Goal: Task Accomplishment & Management: Manage account settings

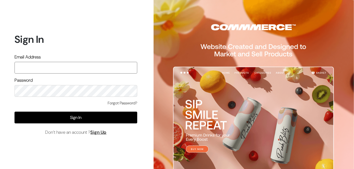
click at [75, 65] on input "text" at bounding box center [76, 68] width 123 height 12
type input "[EMAIL_ADDRESS][DOMAIN_NAME]"
click at [15, 111] on button "Sign In" at bounding box center [76, 117] width 123 height 12
click at [66, 64] on input "text" at bounding box center [76, 68] width 123 height 12
type input "[EMAIL_ADDRESS][DOMAIN_NAME]"
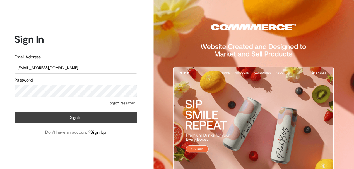
click at [72, 117] on button "Sign In" at bounding box center [76, 117] width 123 height 12
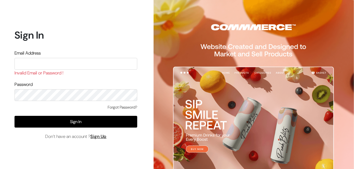
click at [42, 60] on input "text" at bounding box center [76, 64] width 123 height 12
type input "t"
type input "themouldmarket@gmail.com"
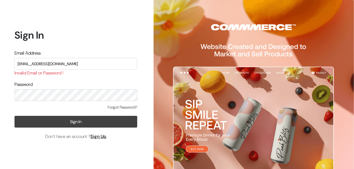
click at [67, 121] on button "Sign In" at bounding box center [76, 122] width 123 height 12
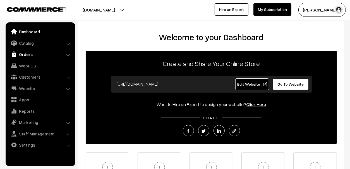
click at [23, 52] on link "Orders" at bounding box center [40, 54] width 66 height 10
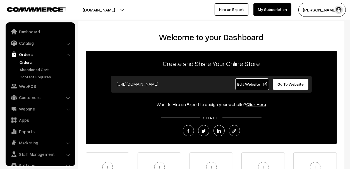
click at [26, 64] on link "Orders" at bounding box center [45, 62] width 55 height 6
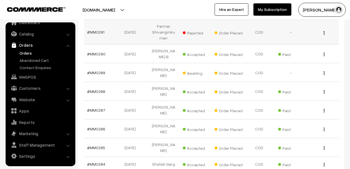
scroll to position [167, 0]
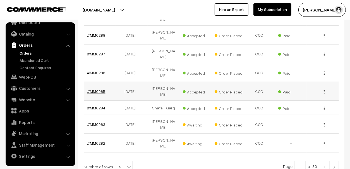
click at [94, 89] on link "#MM0285" at bounding box center [96, 91] width 18 height 5
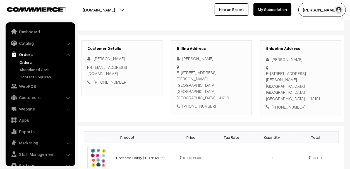
scroll to position [9, 0]
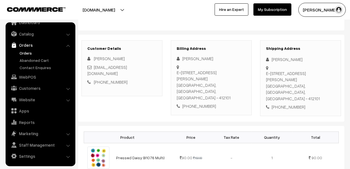
drag, startPoint x: 297, startPoint y: 59, endPoint x: 271, endPoint y: 60, distance: 25.4
click at [271, 60] on div "Tejashree Patil" at bounding box center [300, 59] width 69 height 6
copy div "Tejashree Patil"
drag, startPoint x: 305, startPoint y: 94, endPoint x: 278, endPoint y: 95, distance: 27.4
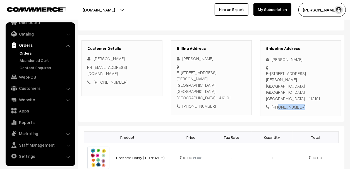
click at [278, 104] on div "+91 7738852297" at bounding box center [300, 107] width 69 height 6
copy div "7738852297"
click at [302, 89] on div "Shipping Address Tejashree Patil E-903, Kville Aadarsh Nagar, kiwale, dehu road…" at bounding box center [300, 78] width 81 height 76
drag, startPoint x: 265, startPoint y: 72, endPoint x: 286, endPoint y: 87, distance: 25.4
click at [286, 87] on div "Shipping Address Tejashree Patil E-903, Kville Aadarsh Nagar, kiwale, dehu road…" at bounding box center [300, 78] width 81 height 76
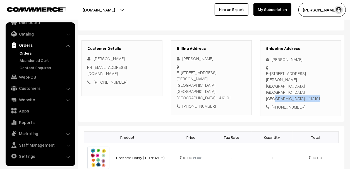
drag, startPoint x: 286, startPoint y: 87, endPoint x: 266, endPoint y: 72, distance: 24.7
click at [266, 72] on div "Shipping Address Tejashree Patil E-903, Kville Aadarsh Nagar, kiwale, dehu road…" at bounding box center [300, 78] width 81 height 76
copy div "E-903, Kville Aadarsh Nagar, kiwale, dehu road , pune Pune, Maharashtra, India …"
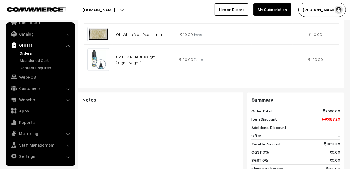
scroll to position [789, 0]
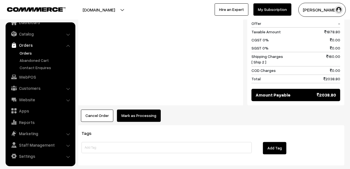
click at [28, 52] on link "Orders" at bounding box center [45, 53] width 55 height 6
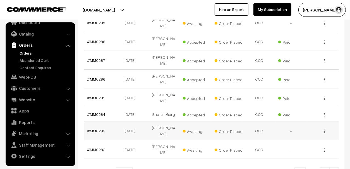
scroll to position [167, 0]
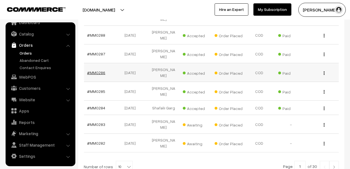
click at [94, 70] on link "#MM0286" at bounding box center [96, 72] width 18 height 5
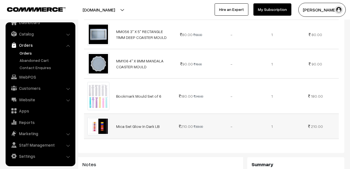
scroll to position [390, 0]
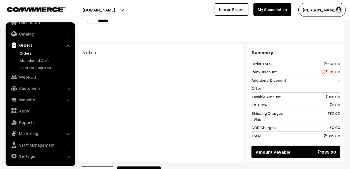
click at [28, 52] on link "Orders" at bounding box center [45, 53] width 55 height 6
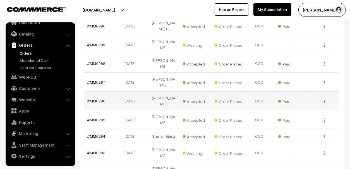
scroll to position [139, 0]
click at [91, 80] on link "#MM0287" at bounding box center [96, 82] width 18 height 5
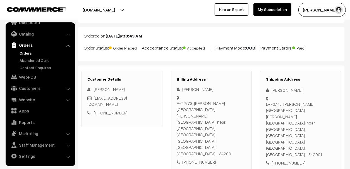
scroll to position [28, 0]
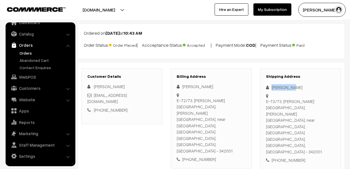
drag, startPoint x: 272, startPoint y: 87, endPoint x: 289, endPoint y: 87, distance: 17.0
click at [289, 87] on div "[PERSON_NAME]" at bounding box center [300, 87] width 69 height 6
copy div "Alka dani"
drag, startPoint x: 313, startPoint y: 128, endPoint x: 279, endPoint y: 130, distance: 34.4
click at [279, 157] on div "+91 9928800852" at bounding box center [300, 160] width 69 height 6
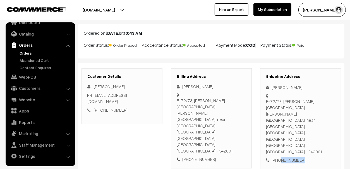
copy div "9928800852"
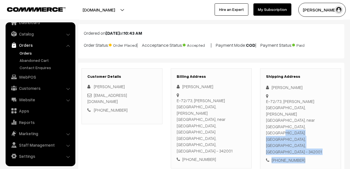
drag, startPoint x: 266, startPoint y: 100, endPoint x: 314, endPoint y: 136, distance: 59.4
click at [314, 136] on div "Shipping Address Alka dani Dani E-72/73, Roop Rajat township, opp bhadu market,…" at bounding box center [300, 118] width 81 height 101
copy div "E-72/73, Roop Rajat township, opp bhadu market, near hotel maduram royal, pal r…"
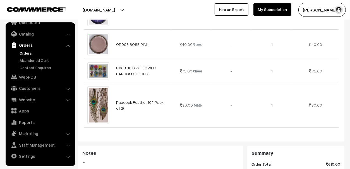
scroll to position [335, 0]
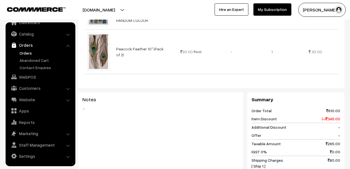
click at [27, 51] on link "Orders" at bounding box center [45, 53] width 55 height 6
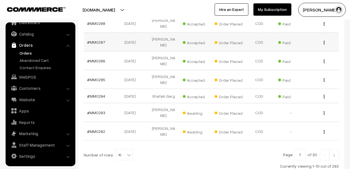
scroll to position [194, 0]
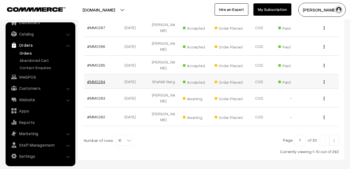
click at [99, 79] on link "#MM0284" at bounding box center [96, 81] width 18 height 5
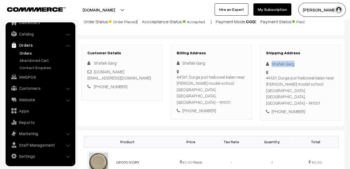
scroll to position [56, 0]
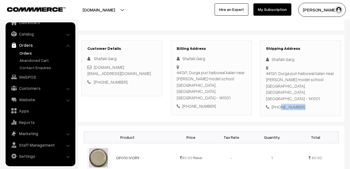
drag, startPoint x: 307, startPoint y: 95, endPoint x: 278, endPoint y: 97, distance: 28.6
click at [278, 97] on div "Shipping Address Shafalii Garg 4413/1, Durga puri haibowal kalan near [PERSON_N…" at bounding box center [300, 78] width 81 height 76
copy div "7986356308"
click at [316, 78] on div "4413/1, Durga puri haibowal kalan near [PERSON_NAME] model school [GEOGRAPHIC_D…" at bounding box center [300, 86] width 69 height 32
drag, startPoint x: 265, startPoint y: 70, endPoint x: 294, endPoint y: 80, distance: 30.5
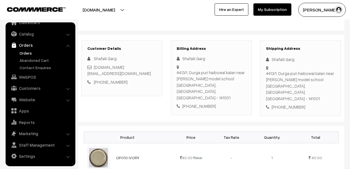
click at [294, 80] on div "Shipping Address Shafalii Garg 4413/1, Durga puri haibowal kalan near [PERSON_N…" at bounding box center [300, 78] width 81 height 76
click at [296, 80] on div "4413/1, Durga puri haibowal kalan near rajindera model school Ludhiana, Punjab,…" at bounding box center [300, 86] width 69 height 32
click at [277, 76] on div "4413/1, Durga puri haibowal kalan near rajindera model school Ludhiana, Punjab,…" at bounding box center [300, 86] width 69 height 32
drag, startPoint x: 267, startPoint y: 72, endPoint x: 321, endPoint y: 94, distance: 58.9
click at [321, 94] on div "Shipping Address Shafalii Garg 4413/1, Durga puri haibowal kalan near rajindera…" at bounding box center [300, 78] width 81 height 76
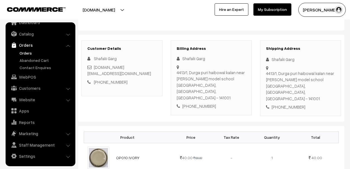
copy div "4413/1, Durga puri haibowal kalan near rajindera model school Ludhiana, Punjab,…"
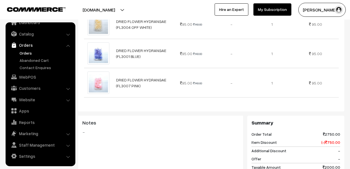
scroll to position [781, 0]
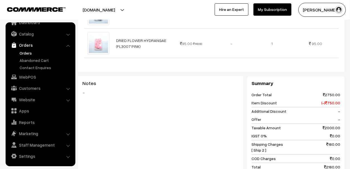
click at [23, 51] on link "Orders" at bounding box center [45, 53] width 55 height 6
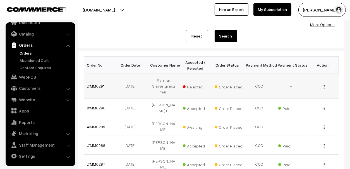
scroll to position [111, 0]
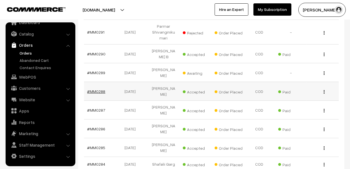
click at [94, 89] on link "#MM0288" at bounding box center [96, 91] width 18 height 5
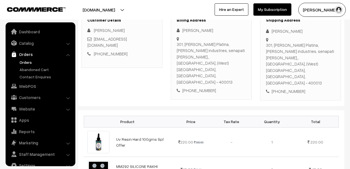
scroll to position [9, 0]
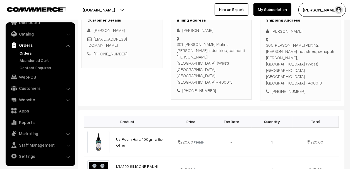
drag, startPoint x: 306, startPoint y: 31, endPoint x: 267, endPoint y: 33, distance: 39.2
click at [267, 33] on div "[PERSON_NAME]" at bounding box center [300, 31] width 69 height 6
copy div "[PERSON_NAME]"
drag, startPoint x: 303, startPoint y: 73, endPoint x: 278, endPoint y: 73, distance: 24.8
click at [278, 88] on div "[PHONE_NUMBER]" at bounding box center [300, 91] width 69 height 6
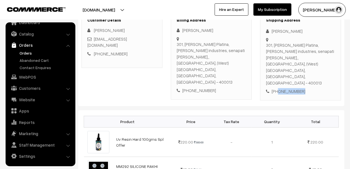
copy div "9821420511"
click at [278, 51] on div "[STREET_ADDRESS][PERSON_NAME][PERSON_NAME][PERSON_NAME]" at bounding box center [300, 64] width 69 height 44
drag, startPoint x: 266, startPoint y: 45, endPoint x: 279, endPoint y: 58, distance: 18.4
click at [279, 58] on div "Shipping Address [PERSON_NAME] [STREET_ADDRESS][PERSON_NAME][PERSON_NAME][PERSO…" at bounding box center [300, 56] width 81 height 88
drag, startPoint x: 279, startPoint y: 58, endPoint x: 266, endPoint y: 44, distance: 18.8
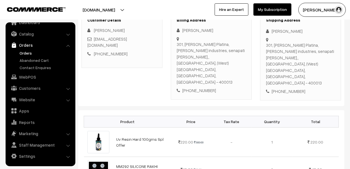
click at [266, 44] on div "Shipping Address [PERSON_NAME] [STREET_ADDRESS][PERSON_NAME][PERSON_NAME][PERSO…" at bounding box center [300, 56] width 81 height 88
copy div "[STREET_ADDRESS][PERSON_NAME][PERSON_NAME][PERSON_NAME] [PHONE_NUMBER]"
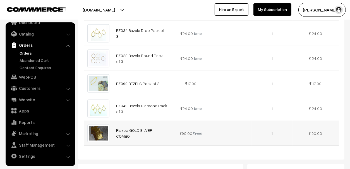
scroll to position [558, 0]
